Goal: Task Accomplishment & Management: Manage account settings

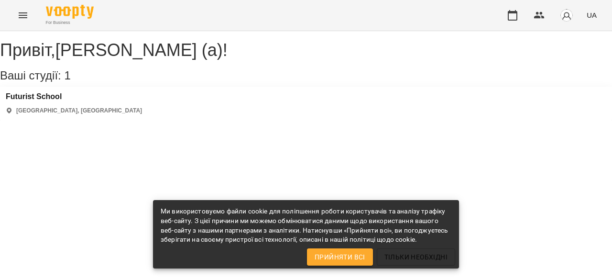
click at [77, 113] on div "[GEOGRAPHIC_DATA] [GEOGRAPHIC_DATA], [GEOGRAPHIC_DATA]" at bounding box center [306, 104] width 612 height 34
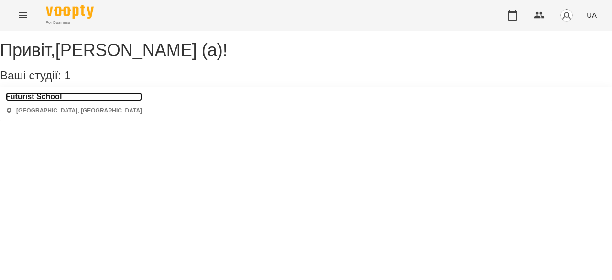
click at [66, 101] on h3 "Futurist School" at bounding box center [74, 96] width 136 height 9
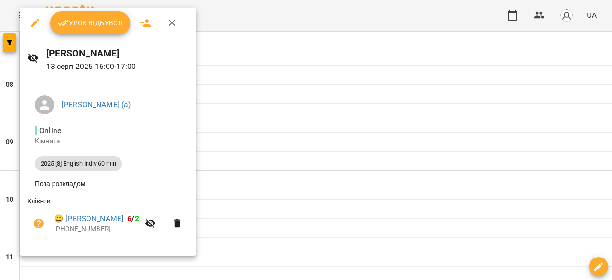
click at [89, 28] on span "Урок відбувся" at bounding box center [90, 22] width 65 height 11
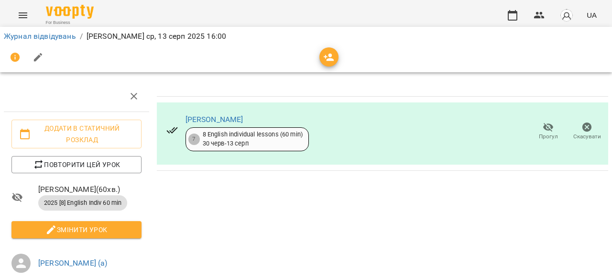
scroll to position [106, 0]
click at [24, 16] on icon "Menu" at bounding box center [22, 15] width 11 height 11
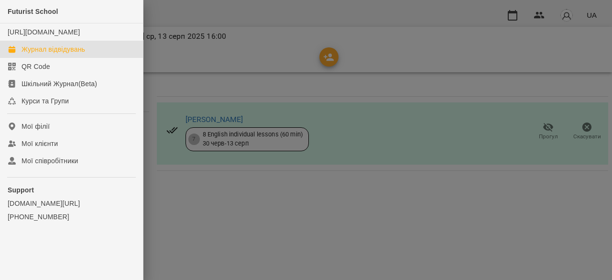
click at [95, 58] on link "Журнал відвідувань" at bounding box center [71, 49] width 143 height 17
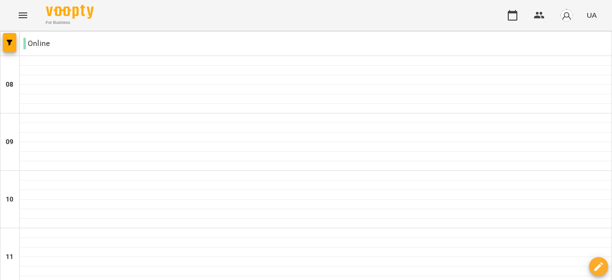
scroll to position [431, 0]
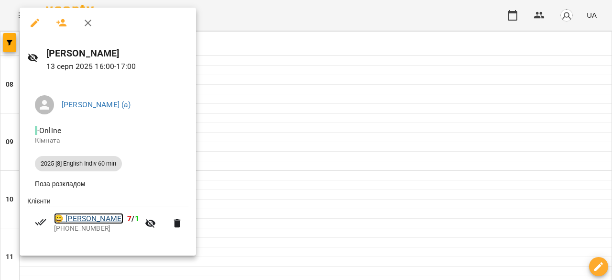
click at [64, 218] on link "😀 [PERSON_NAME]" at bounding box center [88, 218] width 69 height 11
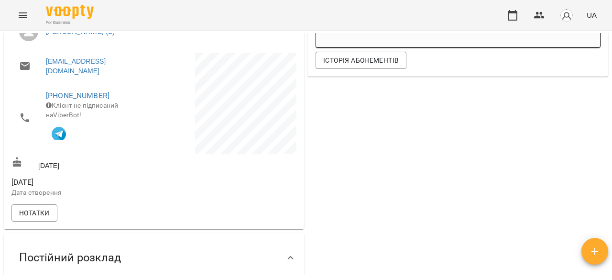
scroll to position [191, 0]
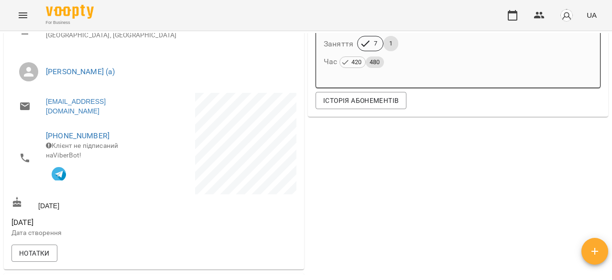
drag, startPoint x: 40, startPoint y: 208, endPoint x: 111, endPoint y: 212, distance: 70.4
click at [111, 212] on div "[URL][DOMAIN_NAME] Особистий кабінет клієнта Futurist School [GEOGRAPHIC_DATA],…" at bounding box center [154, 118] width 300 height 302
click at [110, 211] on div "[DATE]" at bounding box center [82, 204] width 144 height 18
click at [80, 203] on div "[DATE]" at bounding box center [82, 204] width 144 height 18
drag, startPoint x: 78, startPoint y: 210, endPoint x: 69, endPoint y: 211, distance: 8.7
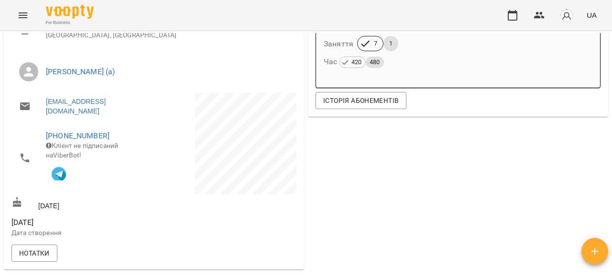
click at [69, 211] on div "[DATE]" at bounding box center [82, 204] width 144 height 18
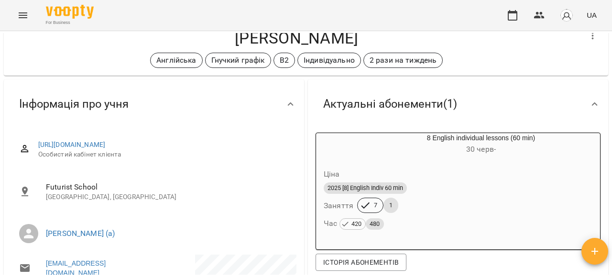
scroll to position [0, 0]
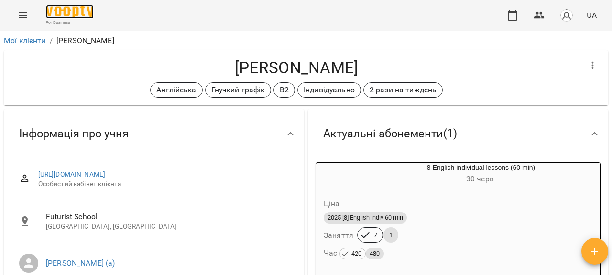
click at [56, 11] on img at bounding box center [70, 12] width 48 height 14
